Goal: Task Accomplishment & Management: Manage account settings

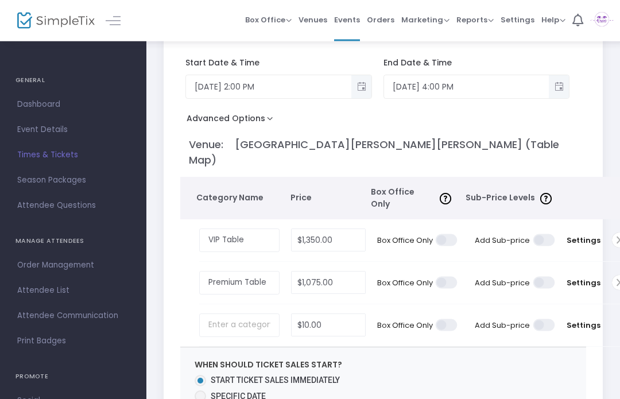
scroll to position [104, 0]
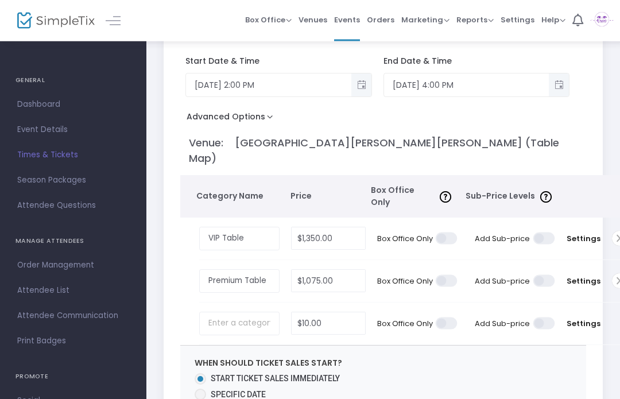
click at [587, 276] on span "Settings" at bounding box center [583, 281] width 34 height 11
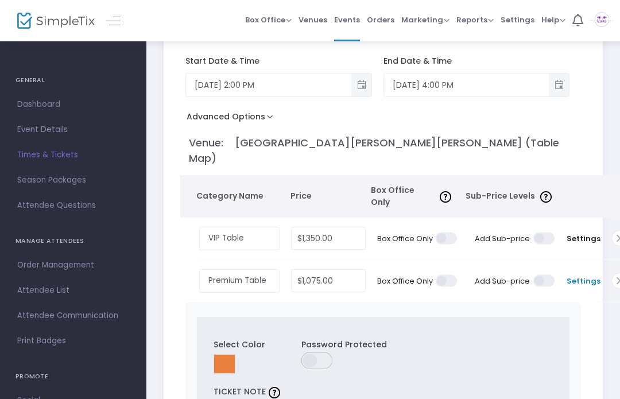
click at [619, 208] on html "Processing... please wait Box Office Sell Tickets Bookings Sell Season Pass Ven…" at bounding box center [310, 95] width 620 height 399
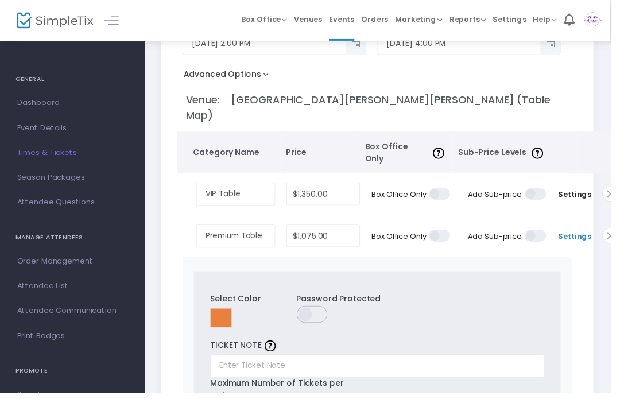
click at [582, 185] on td "Settings" at bounding box center [582, 197] width 45 height 42
click at [580, 192] on span "Settings" at bounding box center [583, 197] width 34 height 11
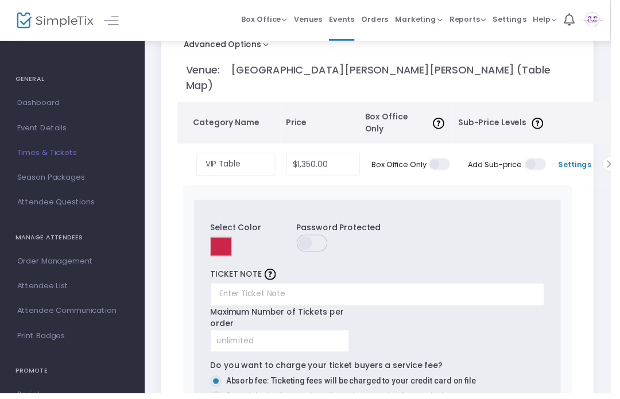
click at [577, 174] on span at bounding box center [586, 185] width 23 height 23
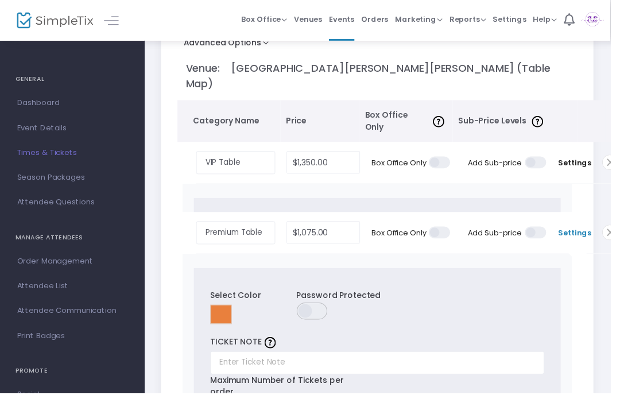
scroll to position [181, 0]
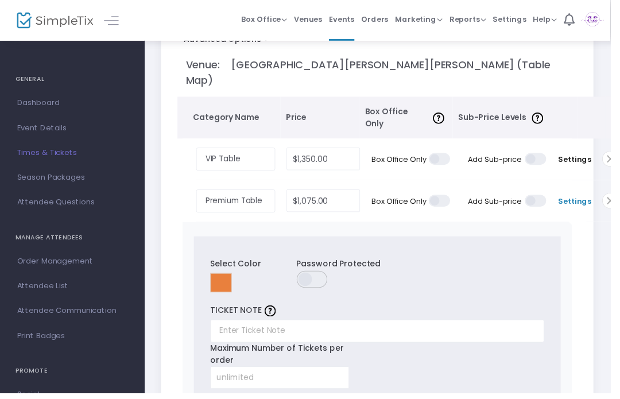
click at [581, 156] on span "Settings" at bounding box center [583, 161] width 34 height 11
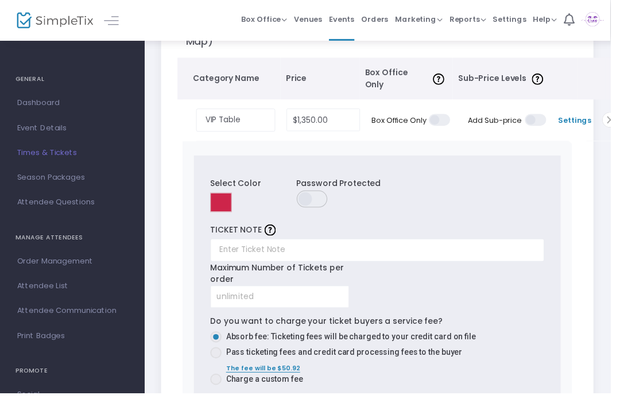
scroll to position [225, 0]
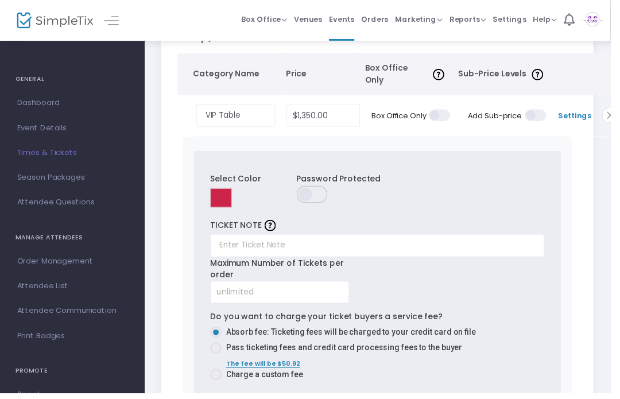
click at [227, 191] on input at bounding box center [224, 201] width 22 height 20
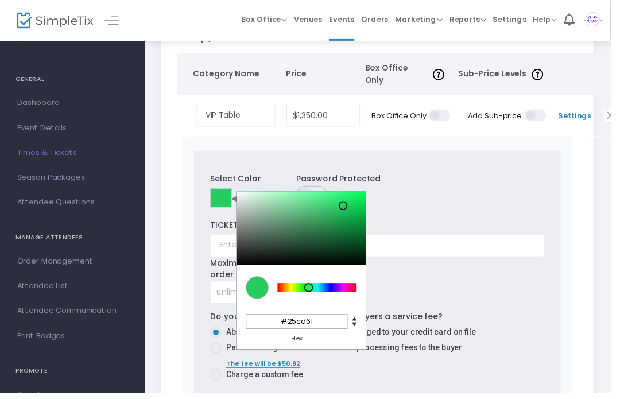
click at [313, 287] on div at bounding box center [313, 291] width 9 height 9
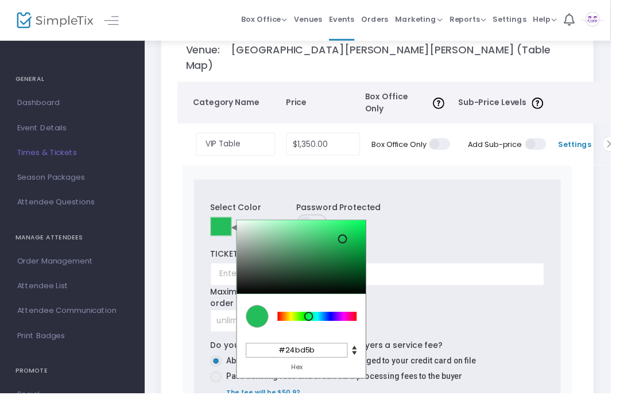
scroll to position [196, 0]
click at [330, 261] on div at bounding box center [329, 265] width 9 height 9
click at [325, 244] on div at bounding box center [325, 248] width 9 height 9
click at [330, 246] on div at bounding box center [325, 248] width 9 height 9
click at [329, 263] on div at bounding box center [333, 267] width 9 height 9
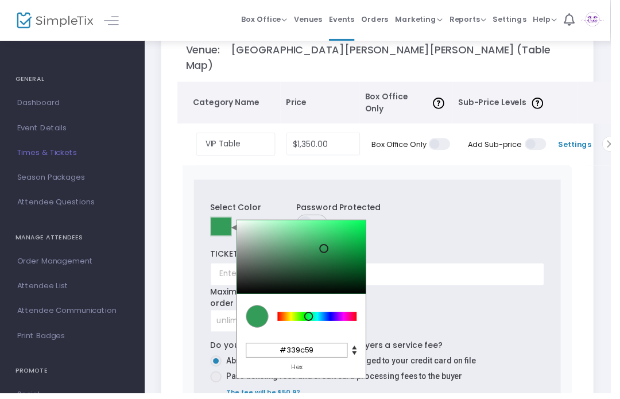
type input "#1a7d3e"
click at [344, 257] on div at bounding box center [344, 261] width 9 height 9
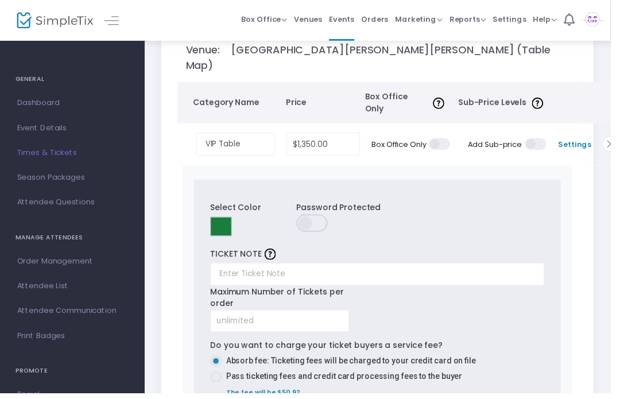
click at [446, 216] on div "Select Color C M Y K 142 65 30 H S L 26 125 62 R G B #1a7d3e Hex Password Prote…" at bounding box center [383, 224] width 351 height 39
click at [320, 315] on input at bounding box center [284, 326] width 140 height 22
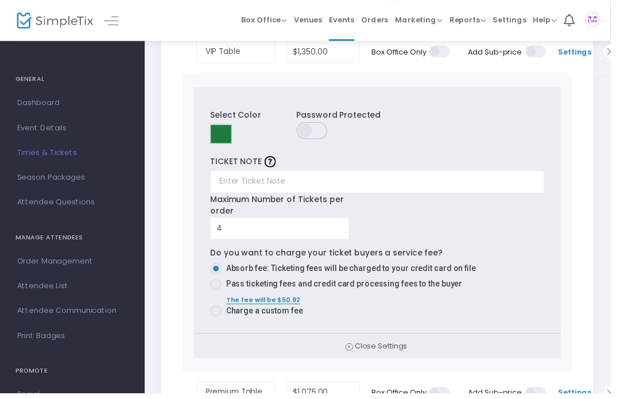
scroll to position [283, 0]
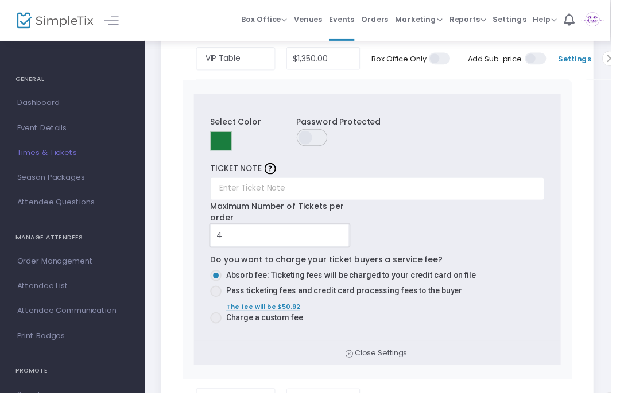
type input "4"
click at [217, 317] on span at bounding box center [218, 322] width 11 height 11
click at [219, 328] on input "Charge a custom fee" at bounding box center [219, 328] width 1 height 1
radio input "true"
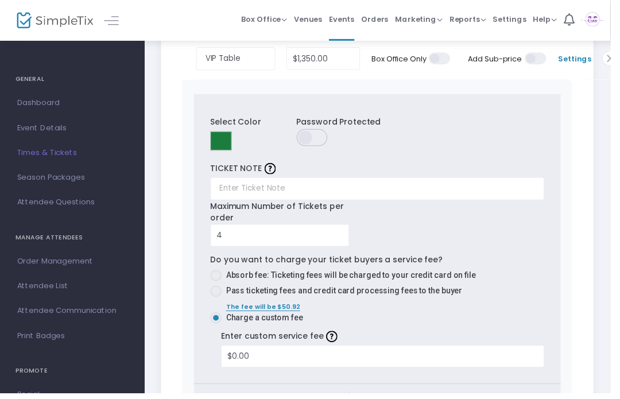
scroll to position [290, 0]
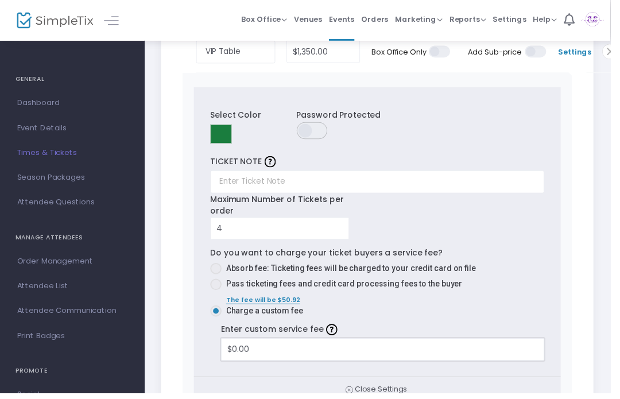
click at [298, 344] on input "$0.00" at bounding box center [388, 355] width 327 height 22
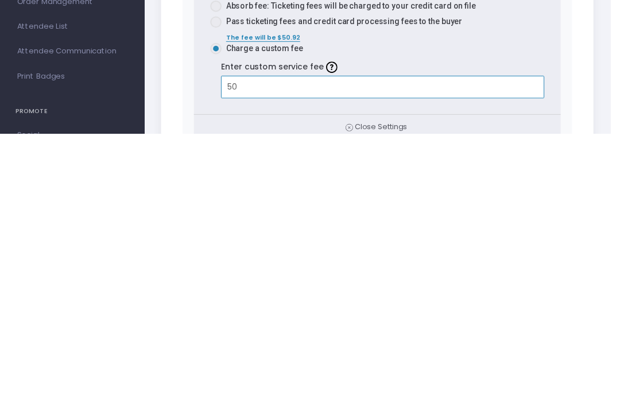
type input "5"
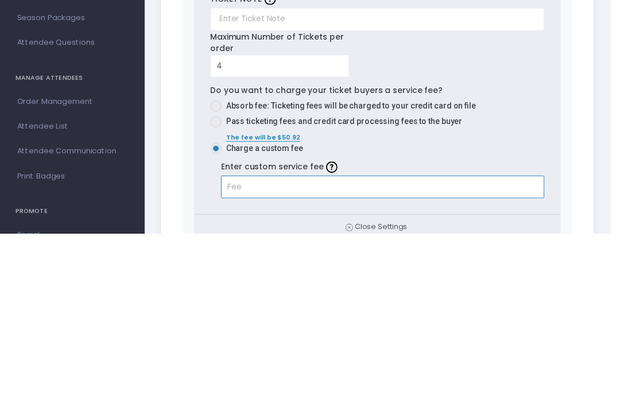
click at [221, 264] on span at bounding box center [218, 269] width 11 height 11
click at [219, 275] on input "Absorb fee: Ticketing fees will be charged to your credit card on file" at bounding box center [219, 275] width 1 height 1
radio input "true"
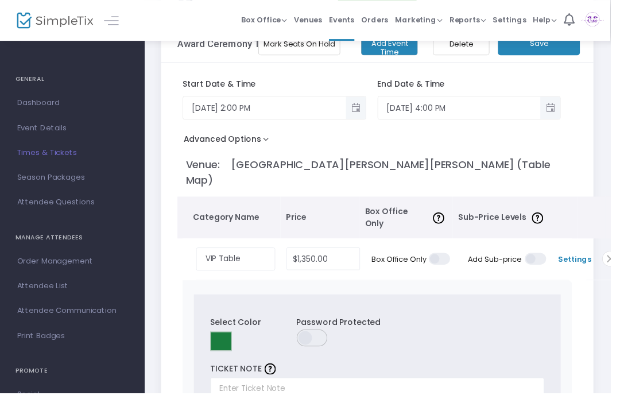
scroll to position [52, 0]
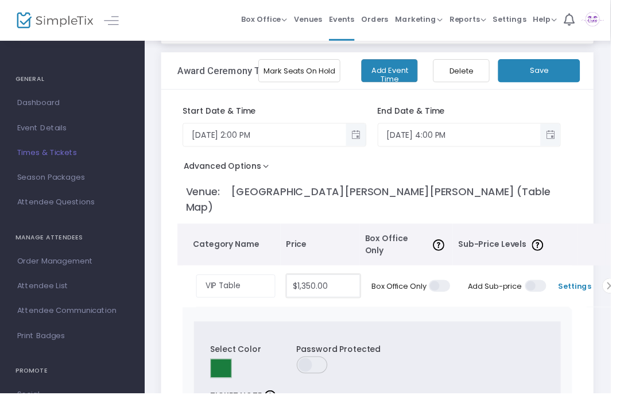
click at [338, 279] on input "$1,350.00" at bounding box center [327, 290] width 73 height 22
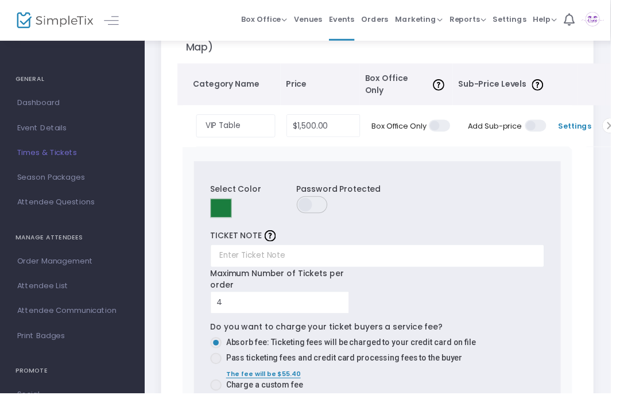
scroll to position [209, 0]
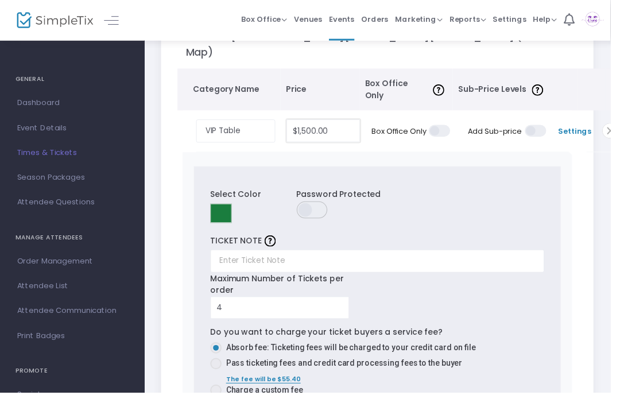
click at [345, 122] on input "$1,500.00" at bounding box center [327, 133] width 73 height 22
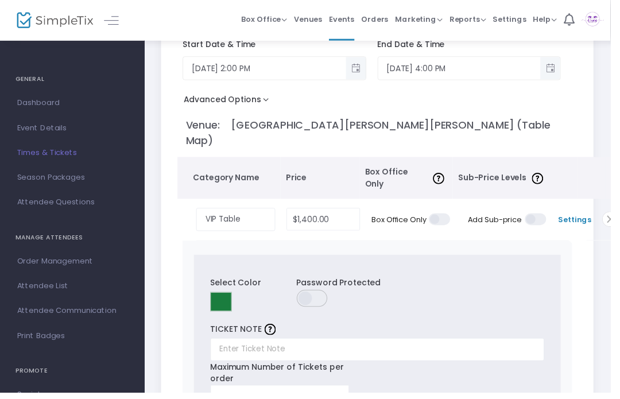
scroll to position [120, 0]
click at [581, 217] on span "Settings" at bounding box center [583, 222] width 34 height 11
type input "$1,400.00"
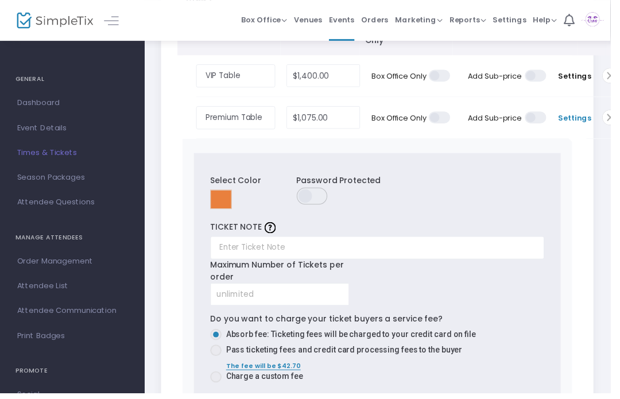
scroll to position [263, 0]
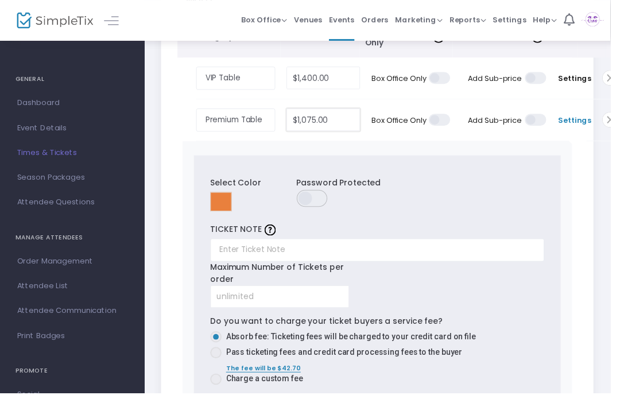
click at [336, 111] on input "$1,075.00" at bounding box center [327, 122] width 73 height 22
click at [340, 68] on input "$1,400.00" at bounding box center [327, 79] width 73 height 22
type input "$1,100.00"
click at [342, 111] on input "$1,100.00" at bounding box center [327, 122] width 73 height 22
type input "$1,350.00"
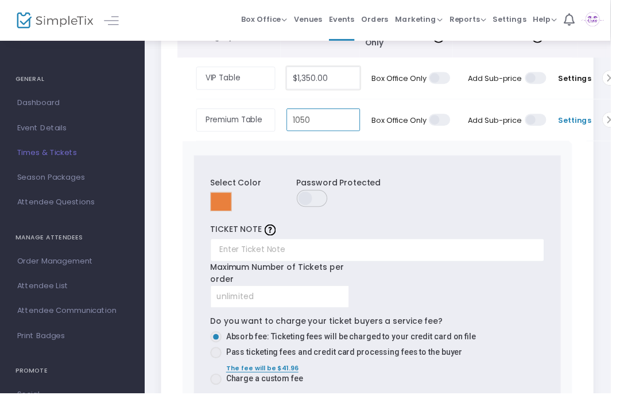
click at [344, 68] on input "$1,350.00" at bounding box center [327, 79] width 73 height 22
type input "$1,050.00"
type input "$1,350.00"
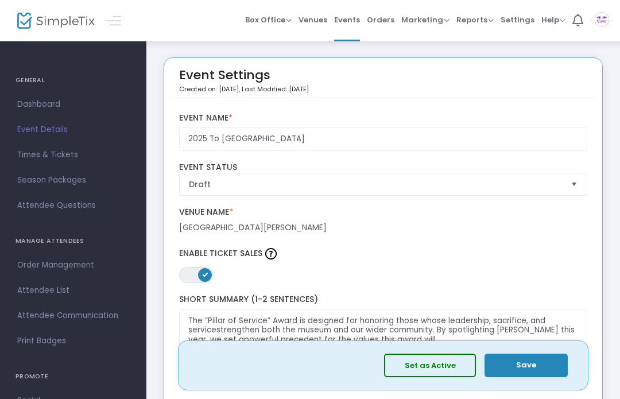
click at [534, 373] on button "Save" at bounding box center [525, 365] width 83 height 24
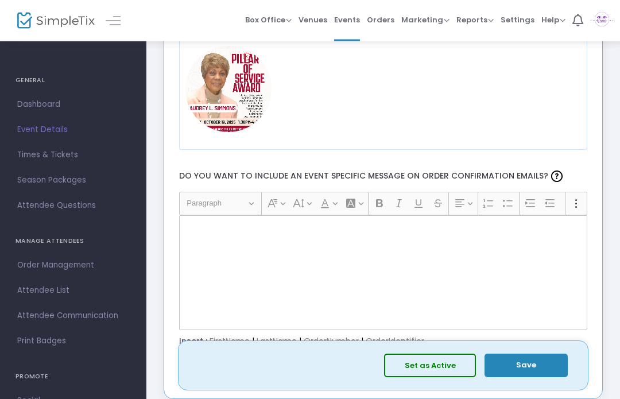
scroll to position [1495, 0]
click at [354, 18] on span "Events" at bounding box center [347, 19] width 26 height 29
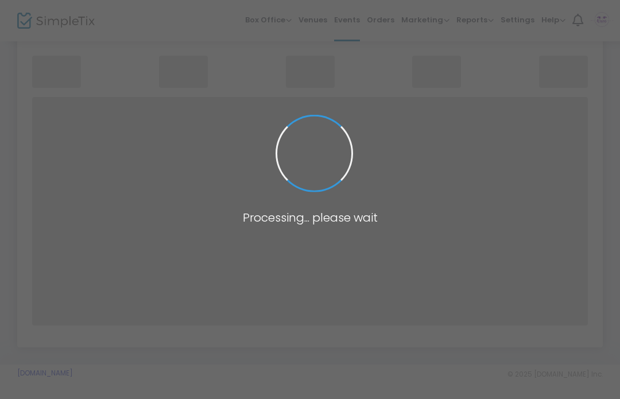
scroll to position [49, 0]
